Goal: Task Accomplishment & Management: Complete application form

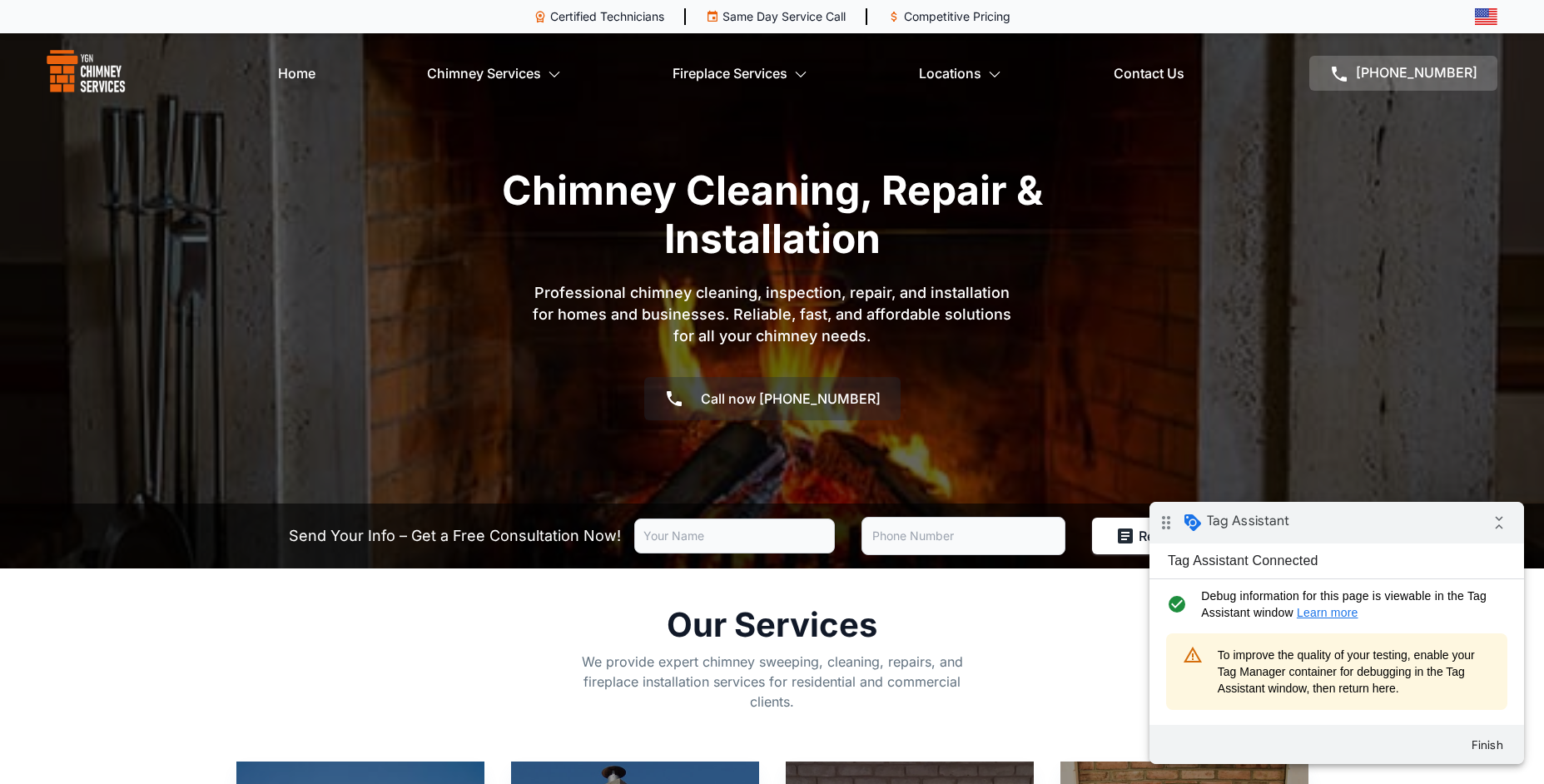
drag, startPoint x: 1407, startPoint y: 681, endPoint x: 1211, endPoint y: 653, distance: 198.0
click at [1211, 653] on div "warning_amber To improve the quality of your testing, enable your Tag Manager c…" at bounding box center [1337, 672] width 341 height 76
copy div "To improve the quality of your testing, enable your Tag Manager container for d…"
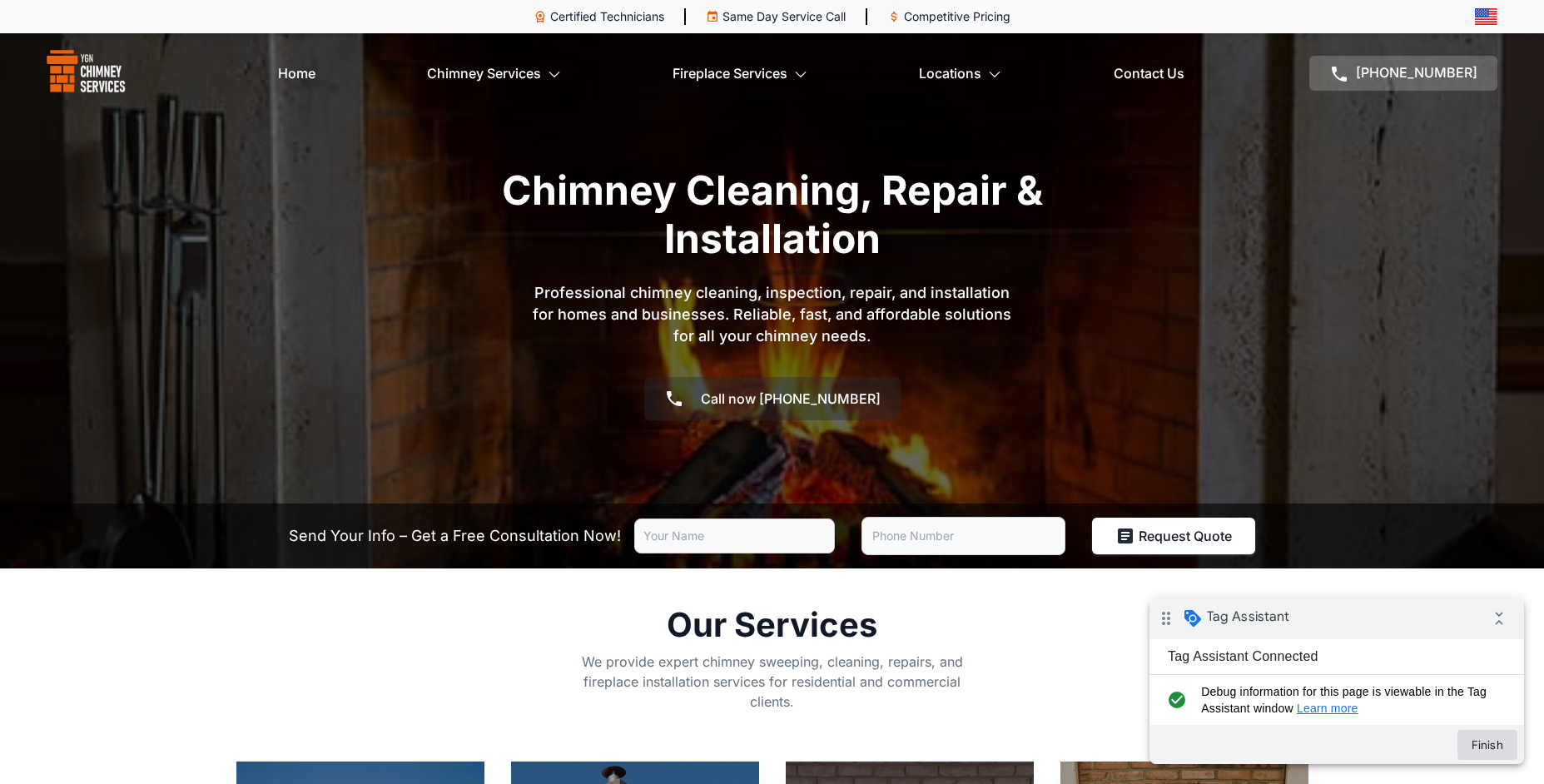
click at [1490, 747] on button "Finish" at bounding box center [1488, 745] width 60 height 30
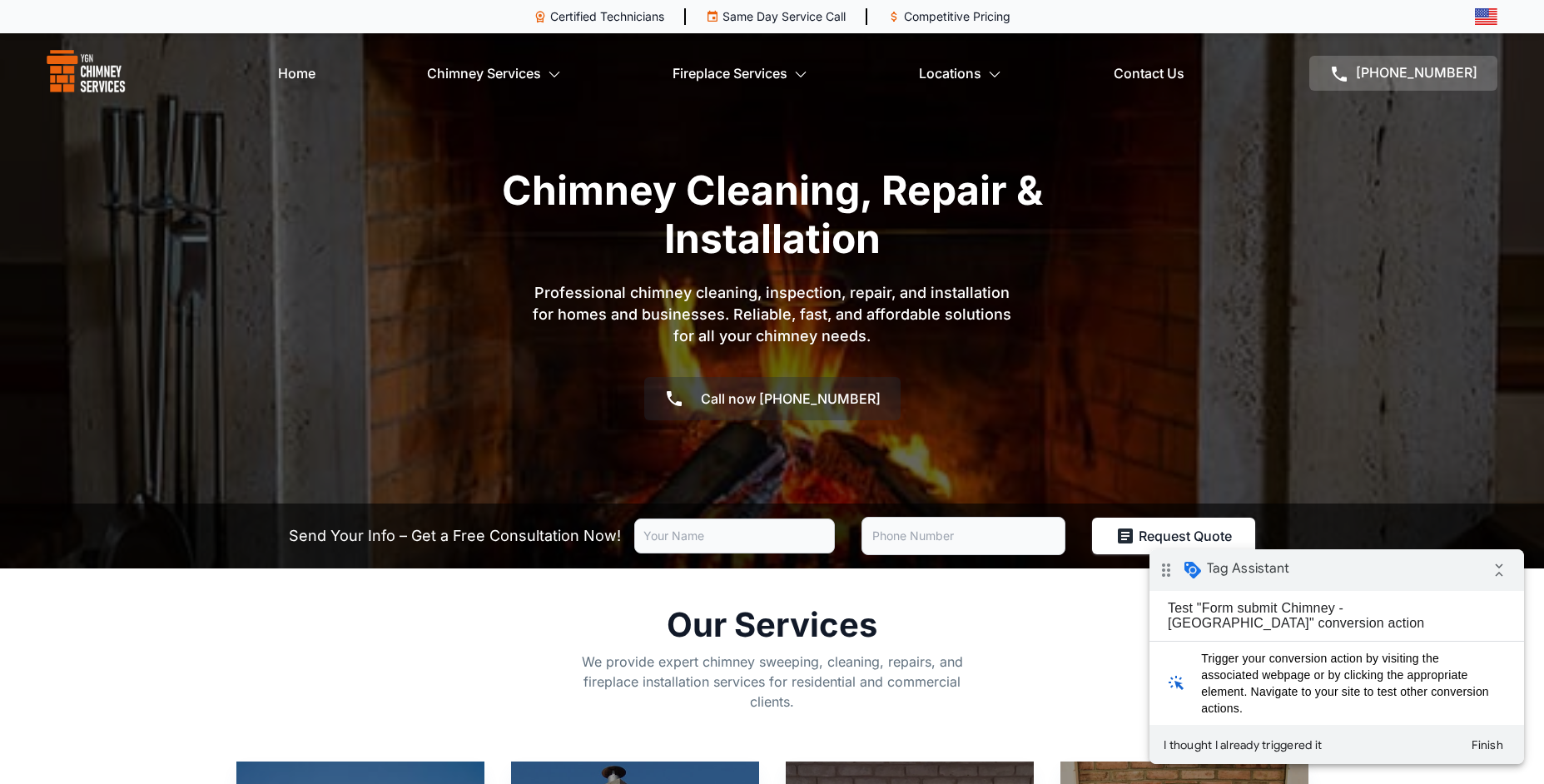
click at [784, 539] on input "text" at bounding box center [734, 536] width 200 height 35
type input "test"
click at [905, 543] on input "tel" at bounding box center [963, 536] width 204 height 38
click at [910, 537] on input "tel" at bounding box center [963, 536] width 204 height 38
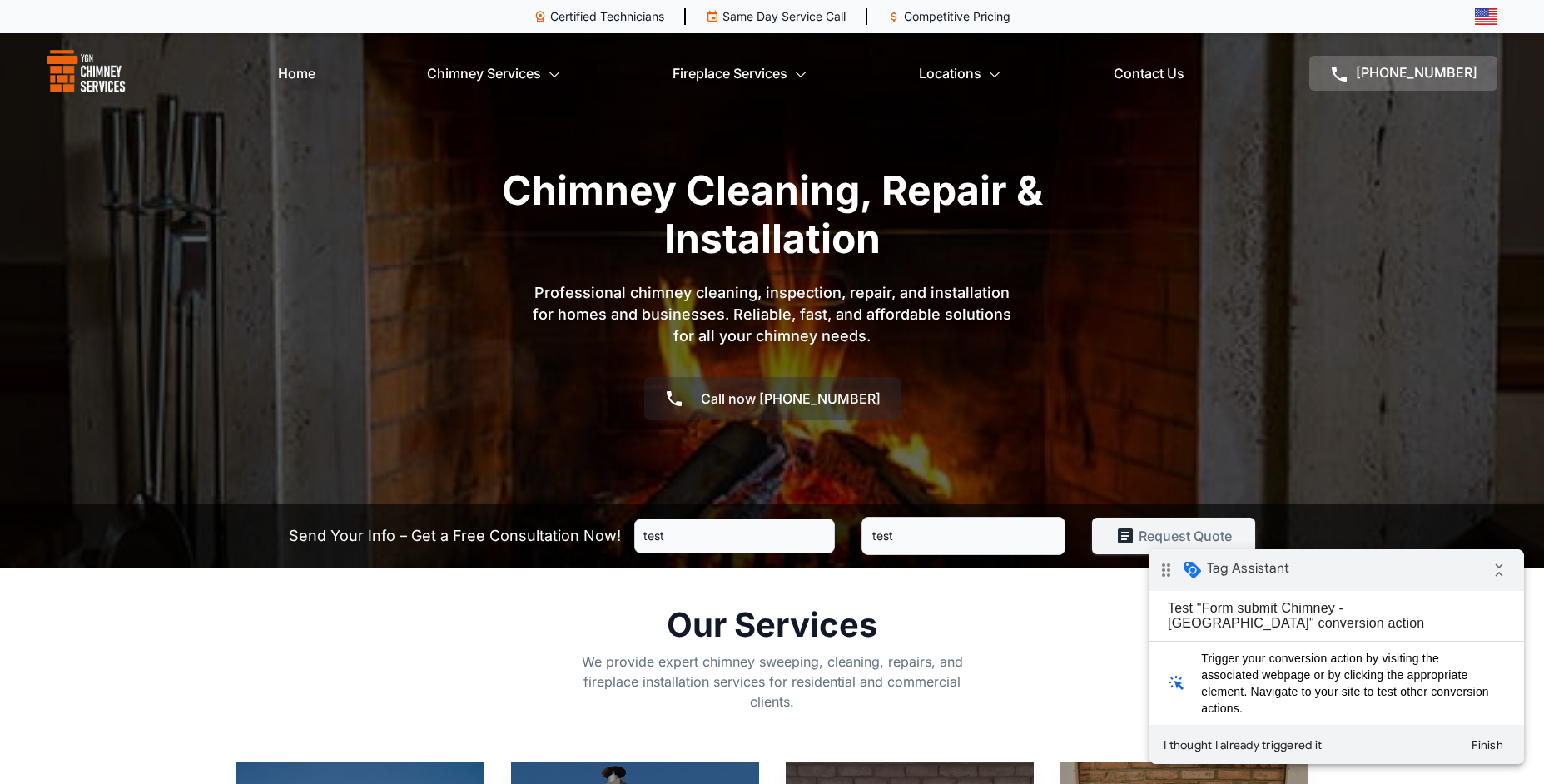
type input "test"
click at [1139, 531] on button "Request Quote" at bounding box center [1174, 535] width 163 height 36
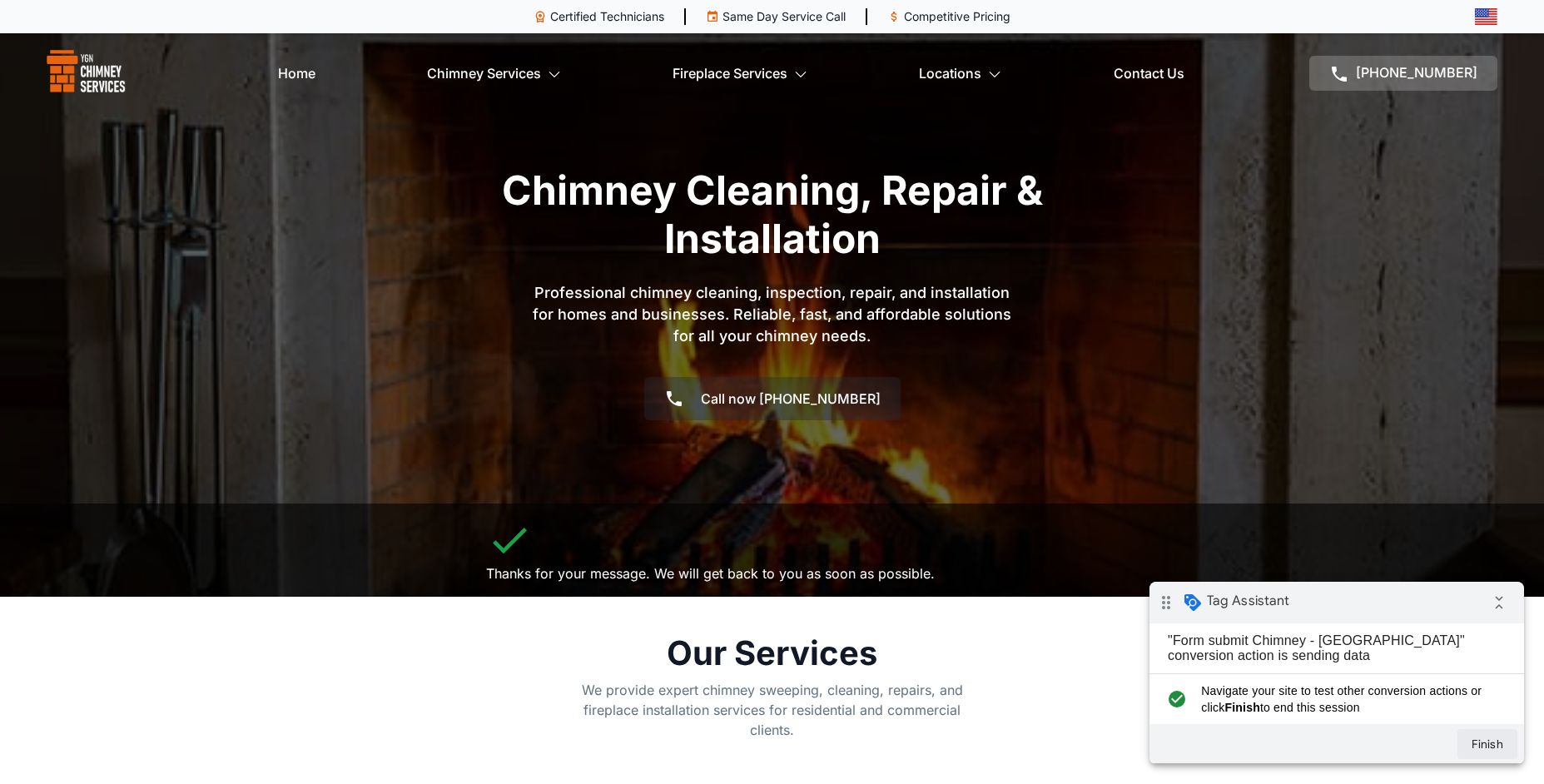
click at [1490, 748] on button "Finish" at bounding box center [1488, 744] width 60 height 30
